Goal: Information Seeking & Learning: Check status

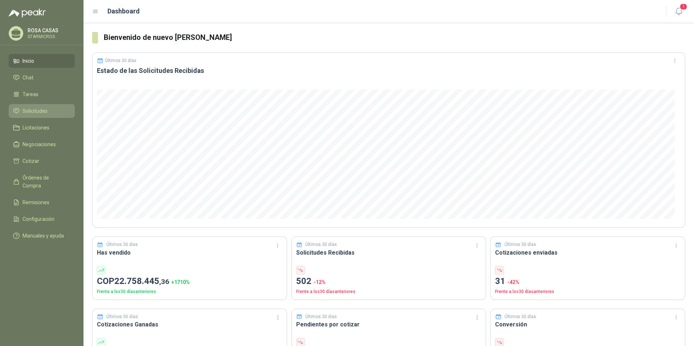
click at [32, 111] on span "Solicitudes" at bounding box center [34, 111] width 25 height 8
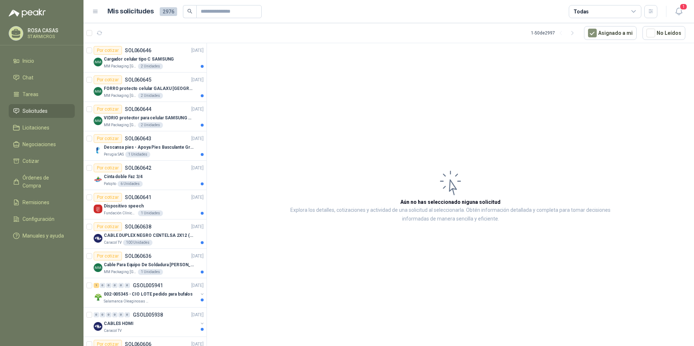
click at [681, 3] on header "Mis solicitudes 2976 Todas 1" at bounding box center [388, 11] width 610 height 23
click at [681, 8] on span "1" at bounding box center [683, 6] width 8 height 7
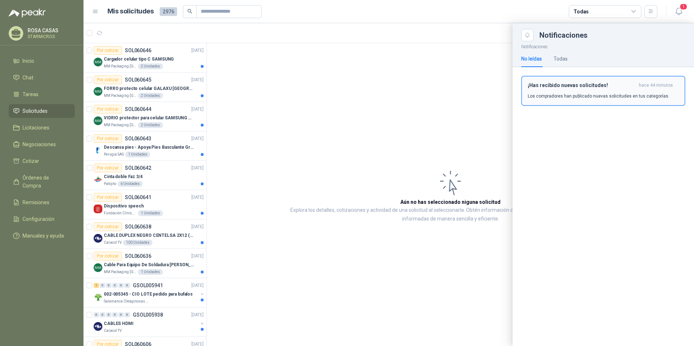
click at [590, 102] on button "¡Has recibido nuevas solicitudes! hace 44 minutos Los compradores han publicado…" at bounding box center [603, 91] width 164 height 30
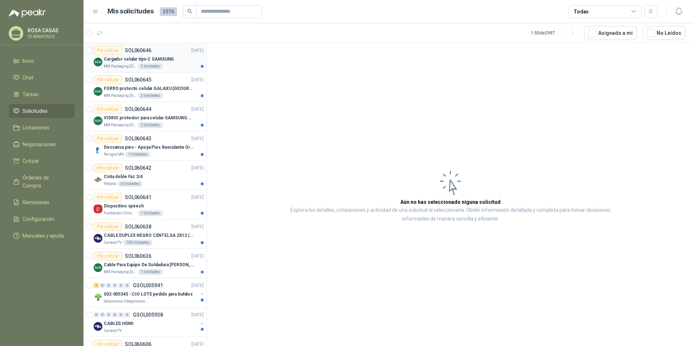
click at [120, 63] on div "Cargador celular tipo C SAMSUNG" at bounding box center [154, 59] width 100 height 9
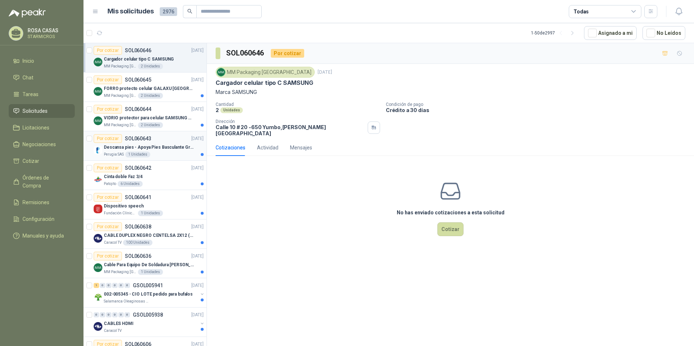
click at [149, 146] on p "Descansa pies - Apoya Pies Basculante Graduable Ergonómico" at bounding box center [149, 147] width 90 height 7
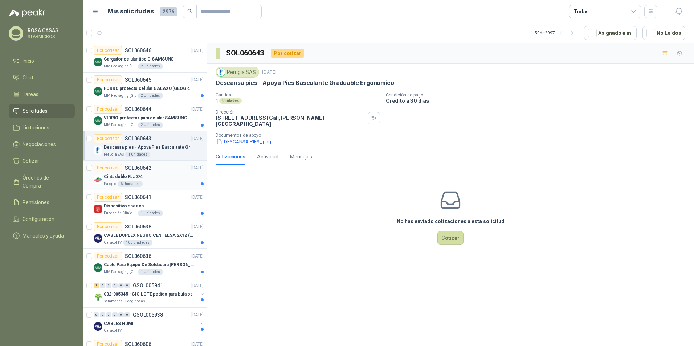
click at [142, 175] on div "Cinta doble Faz 3/4" at bounding box center [154, 176] width 100 height 9
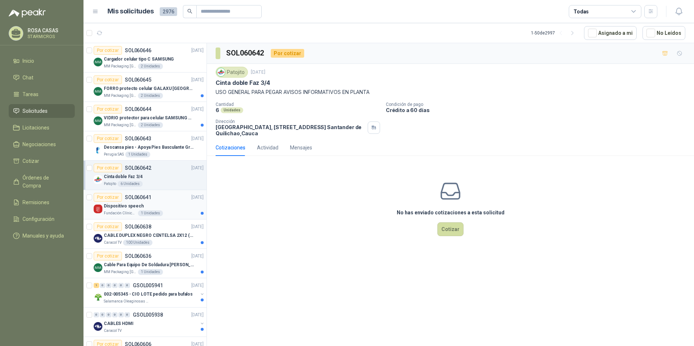
click at [175, 215] on div "Fundación Clínica Shaio 1 Unidades" at bounding box center [154, 213] width 100 height 6
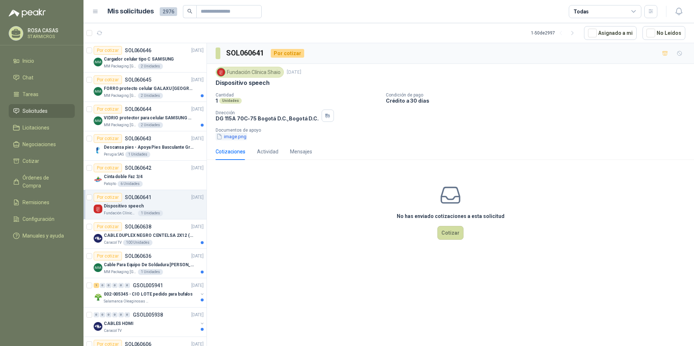
click at [233, 135] on button "image.png" at bounding box center [232, 137] width 32 height 8
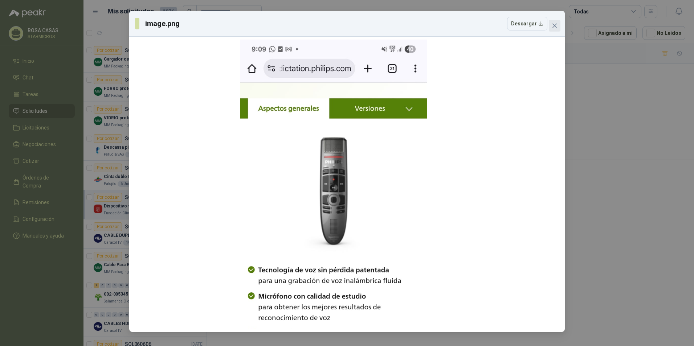
click at [555, 21] on button "Close" at bounding box center [555, 26] width 12 height 12
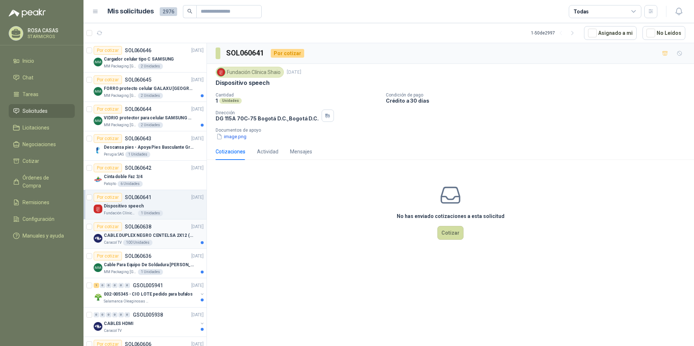
click at [131, 243] on div "100 Unidades" at bounding box center [137, 243] width 29 height 6
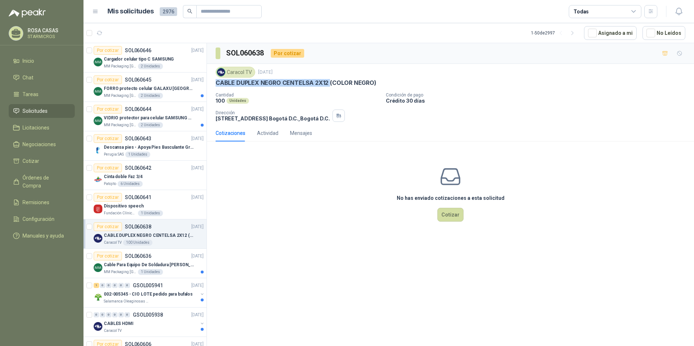
drag, startPoint x: 216, startPoint y: 82, endPoint x: 328, endPoint y: 83, distance: 112.5
click at [328, 83] on p "CABLE DUPLEX NEGRO CENTELSA 2X12 (COLOR NEGRO)" at bounding box center [296, 83] width 161 height 8
copy p "CABLE DUPLEX NEGRO CENTELSA 2X12"
click at [144, 264] on p "Cable Para Equipo De Soldadura [PERSON_NAME]" at bounding box center [149, 265] width 90 height 7
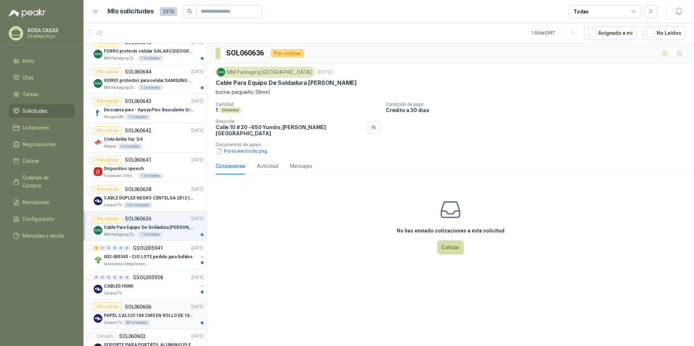
scroll to position [73, 0]
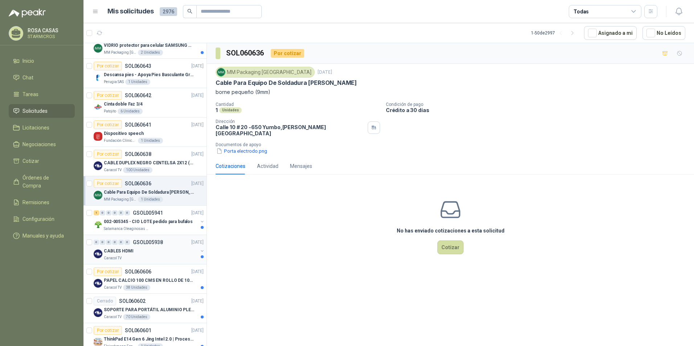
click at [164, 247] on div "CABLES HDMI" at bounding box center [151, 251] width 94 height 9
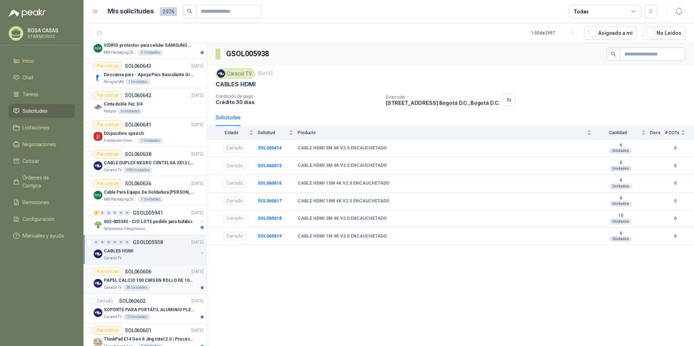
click at [166, 278] on p "PAPEL CALCIO 100 CMS EN ROLLO DE 100 GR" at bounding box center [149, 280] width 90 height 7
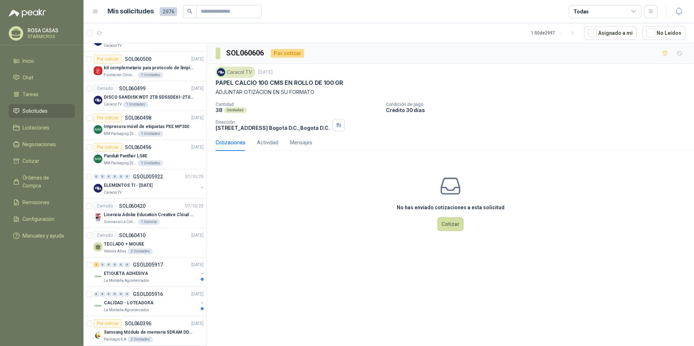
scroll to position [581, 0]
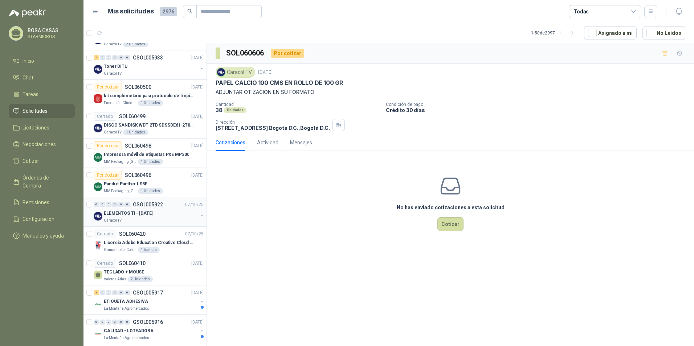
click at [156, 214] on div "ELEMENTOS TI - [DATE]" at bounding box center [151, 213] width 94 height 9
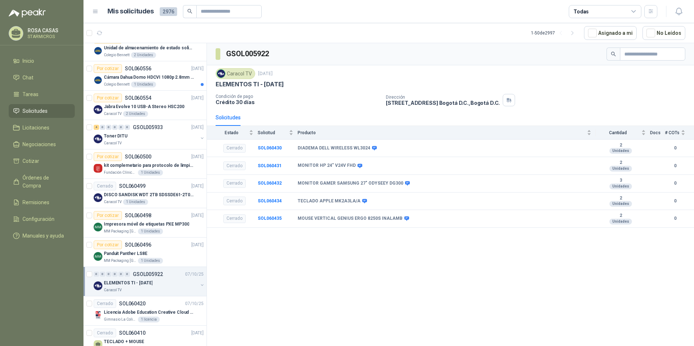
scroll to position [508, 0]
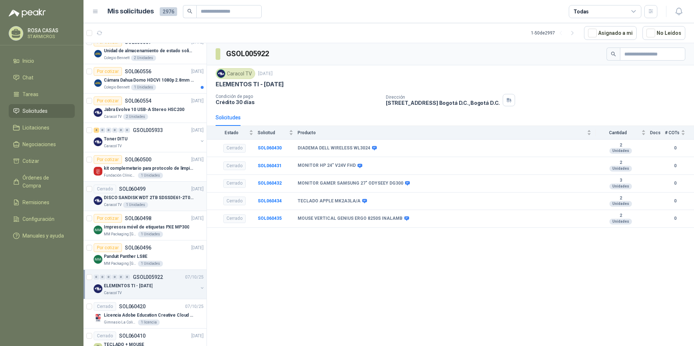
click at [164, 204] on div "Caracol TV 1 Unidades" at bounding box center [154, 205] width 100 height 6
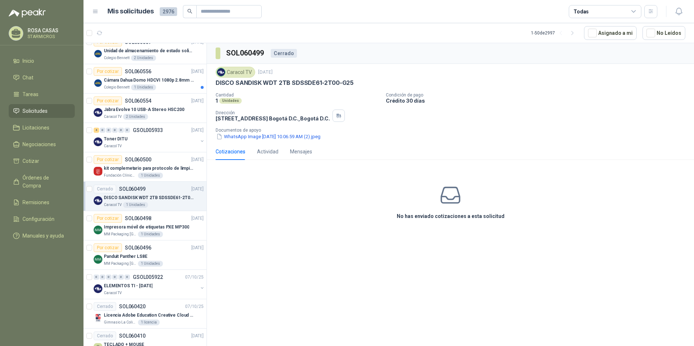
scroll to position [472, 0]
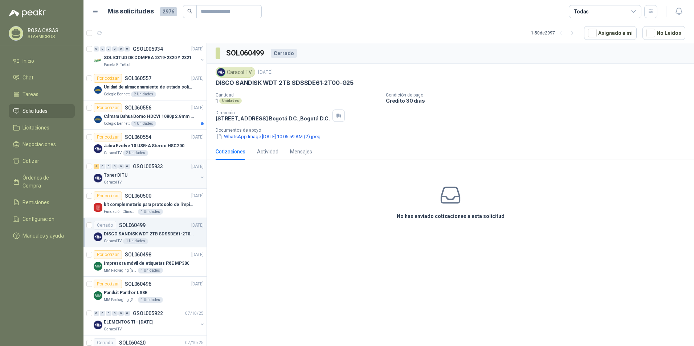
click at [153, 169] on div "4 0 0 0 0 0 GSOL005933 [DATE]" at bounding box center [149, 166] width 111 height 9
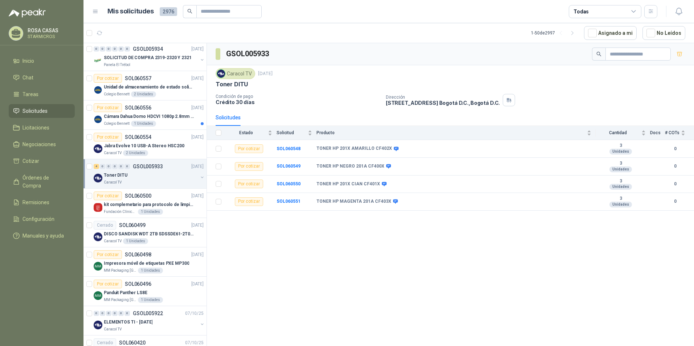
click at [146, 160] on div "4 0 0 0 0 0 GSOL005933 [DATE] Toner DITU Caracol TV" at bounding box center [144, 173] width 123 height 29
click at [175, 150] on div "Caracol TV 2 Unidades" at bounding box center [154, 153] width 100 height 6
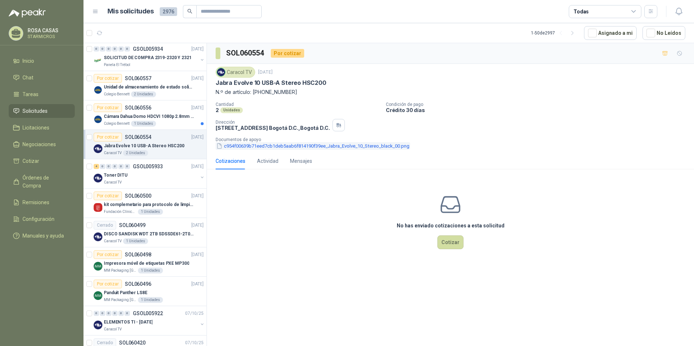
click at [267, 149] on button "c954f00639b71eed7cb1deb5aab6f814190f39ee_Jabra_Evolve_10_Stereo_black_00.png" at bounding box center [313, 146] width 194 height 8
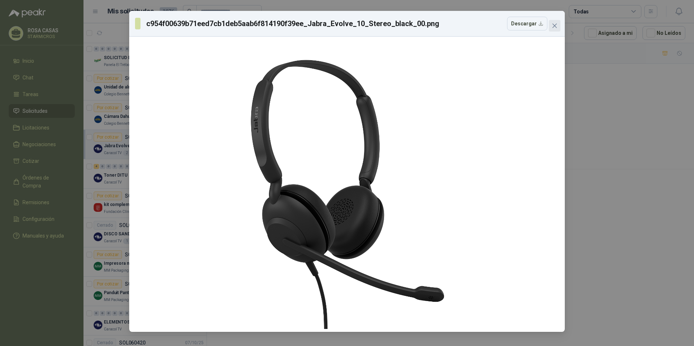
click at [555, 27] on icon "close" at bounding box center [555, 26] width 6 height 6
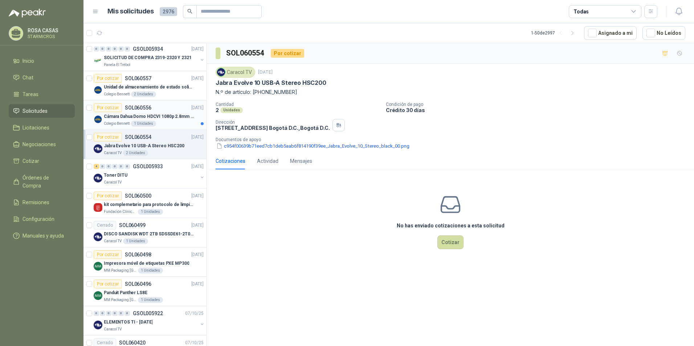
click at [150, 117] on p "Cámara Dahua Domo HDCVI 1080p 2.8mm IP67 Led IR 30m mts nocturnos" at bounding box center [149, 116] width 90 height 7
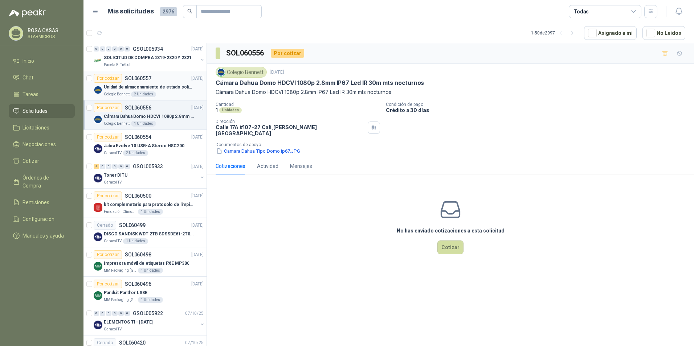
click at [191, 75] on p "[DATE]" at bounding box center [197, 78] width 12 height 7
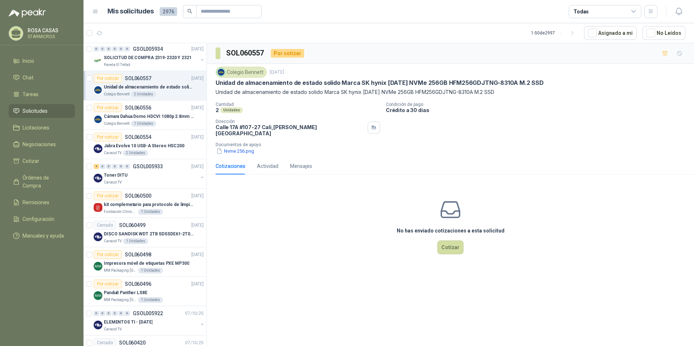
click at [367, 186] on div "No has enviado cotizaciones a esta solicitud Cotizar" at bounding box center [450, 226] width 487 height 93
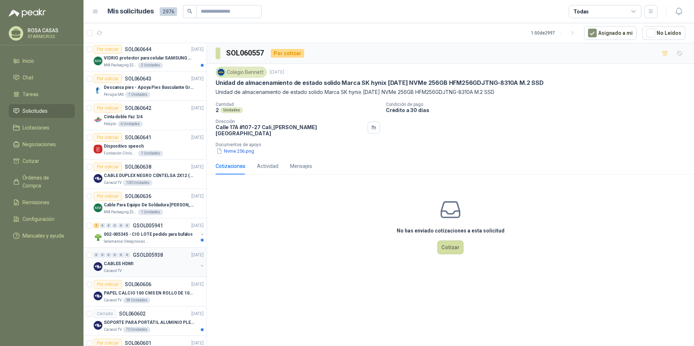
scroll to position [73, 0]
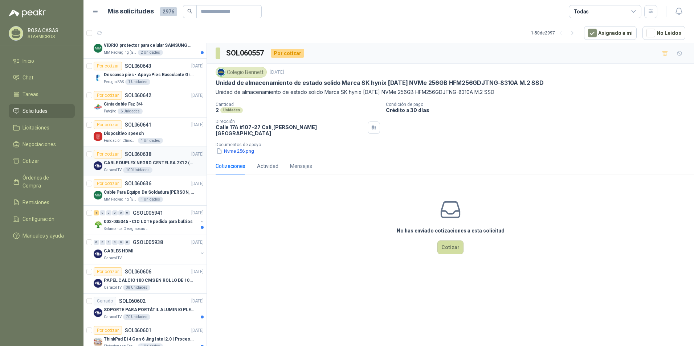
click at [187, 163] on p "CABLE DUPLEX NEGRO CENTELSA 2X12 (COLOR NEGRO)" at bounding box center [149, 163] width 90 height 7
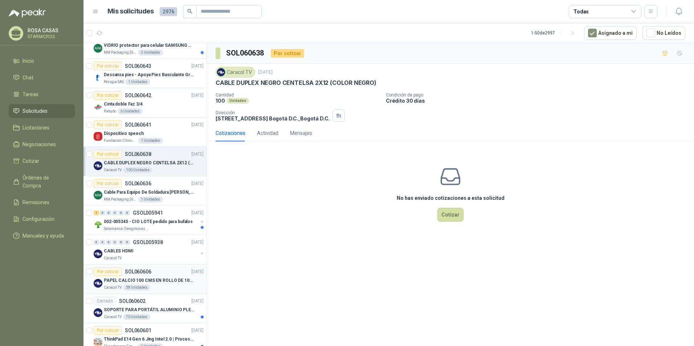
click at [166, 272] on div "Por cotizar SOL060606 09/10/25" at bounding box center [149, 271] width 110 height 9
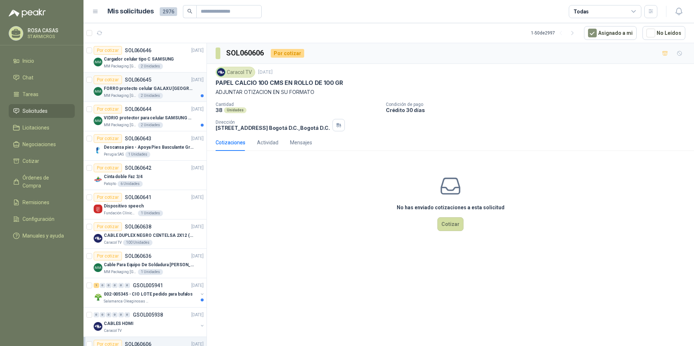
click at [172, 89] on p "FORRO protecto celular GALAXU [GEOGRAPHIC_DATA] A16 5G" at bounding box center [149, 88] width 90 height 7
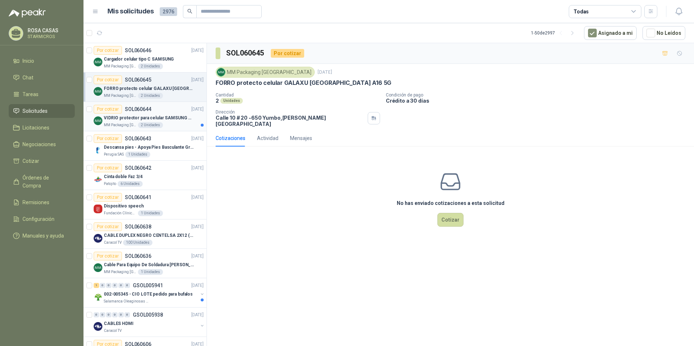
click at [173, 120] on p "VIDRIO protector para celular SAMSUNG GALAXI A16 5G" at bounding box center [149, 118] width 90 height 7
click at [168, 214] on div "Fundación Clínica Shaio 1 Unidades" at bounding box center [154, 213] width 100 height 6
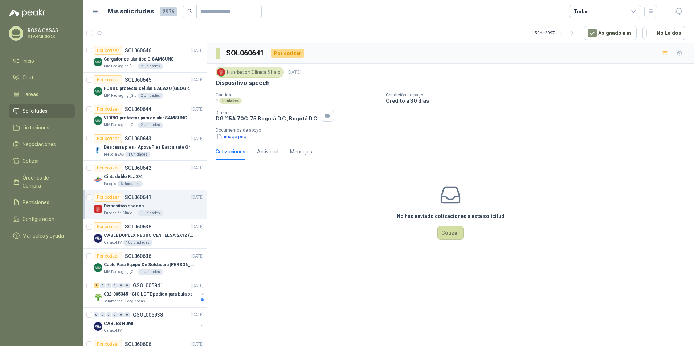
drag, startPoint x: 268, startPoint y: 84, endPoint x: 214, endPoint y: 83, distance: 53.3
click at [214, 83] on div "Fundación Clínica Shaio 9 oct, 2025 Dispositivo speech Cantidad 1 Unidades Cond…" at bounding box center [450, 103] width 487 height 79
copy p "Dispositivo speech"
click at [253, 121] on p "DG 115A 70C-75 Bogotá D.C. , Bogotá D.C." at bounding box center [267, 118] width 103 height 6
click at [232, 134] on button "image.png" at bounding box center [232, 137] width 32 height 8
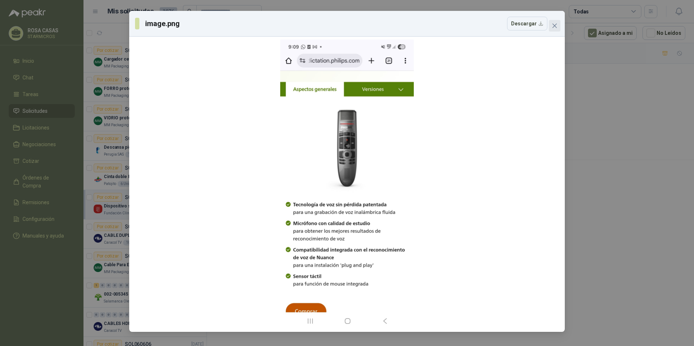
click at [557, 30] on button "Close" at bounding box center [555, 26] width 12 height 12
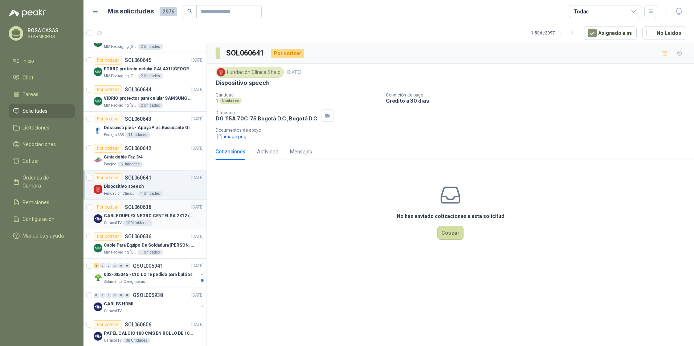
scroll to position [36, 0]
